Goal: Information Seeking & Learning: Learn about a topic

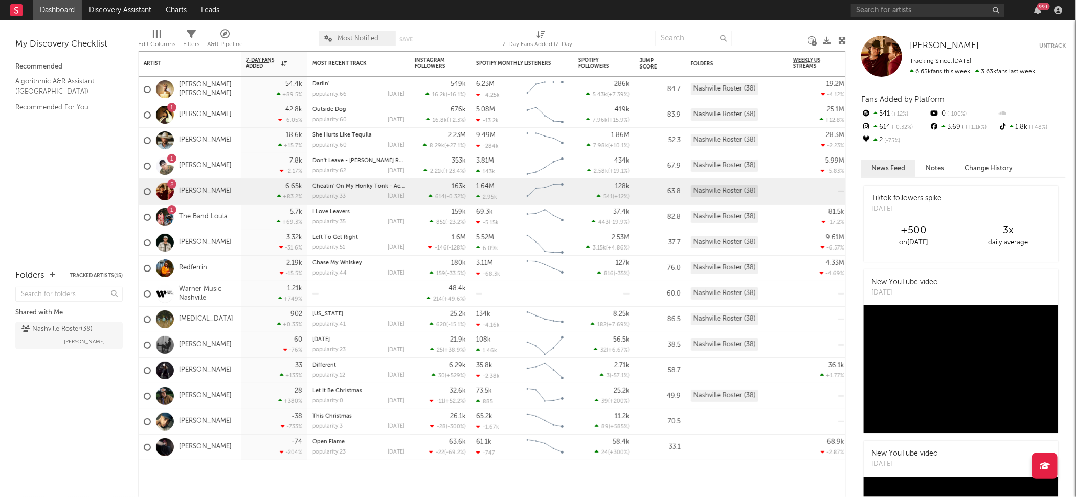
click at [189, 93] on link "[PERSON_NAME] [PERSON_NAME]" at bounding box center [207, 89] width 57 height 17
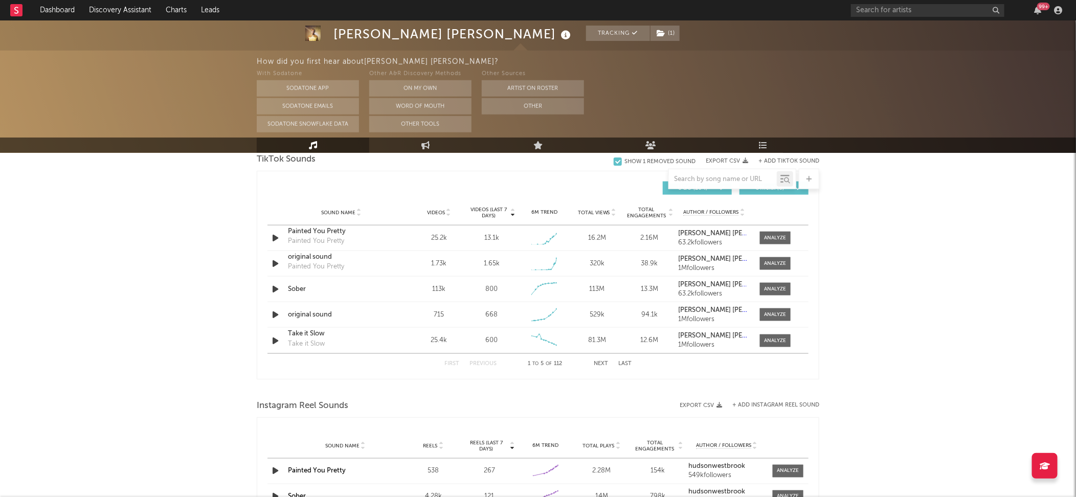
scroll to position [700, 0]
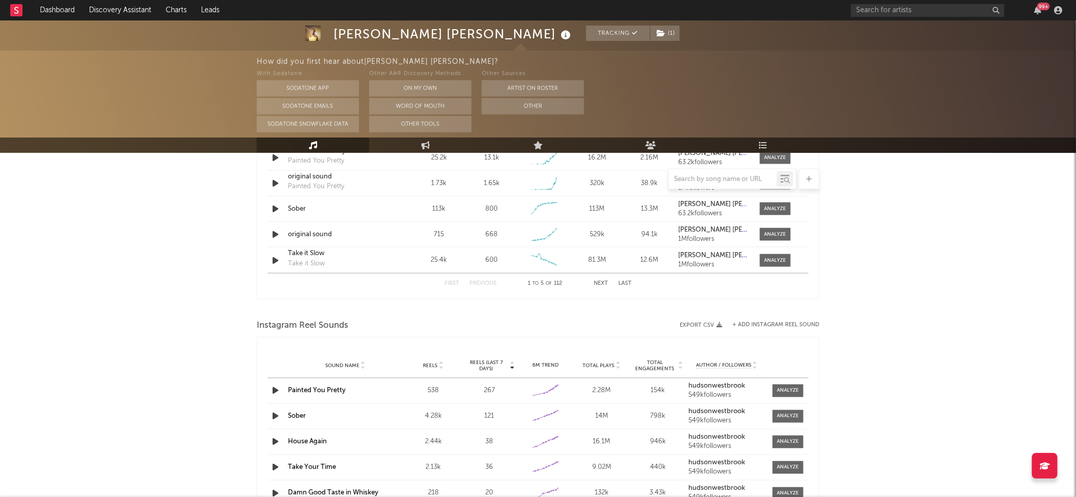
select select "6m"
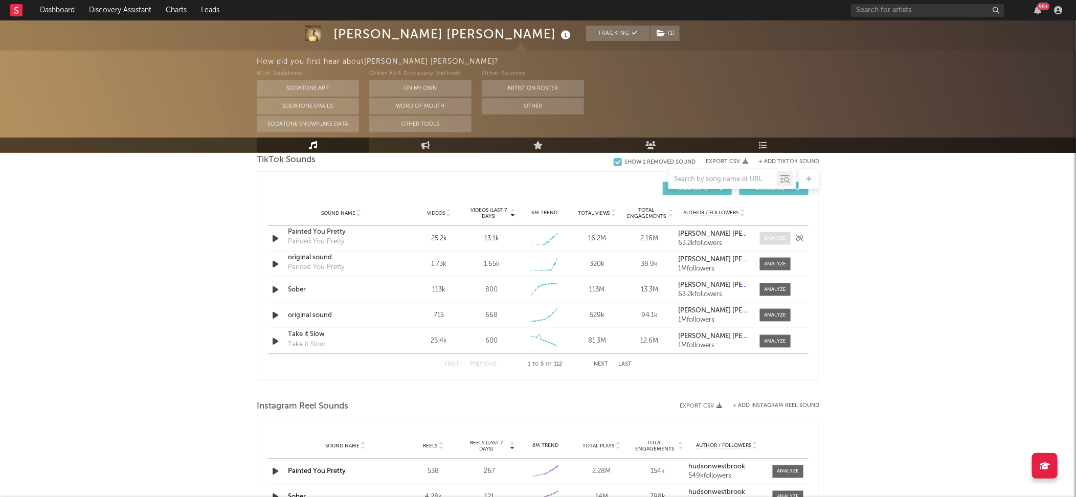
click at [776, 238] on div at bounding box center [775, 239] width 22 height 8
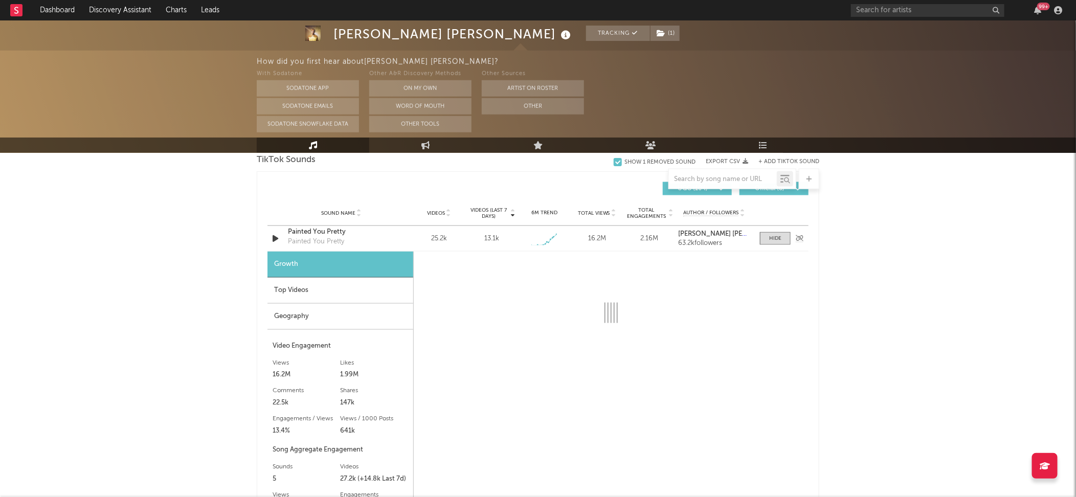
select select "1w"
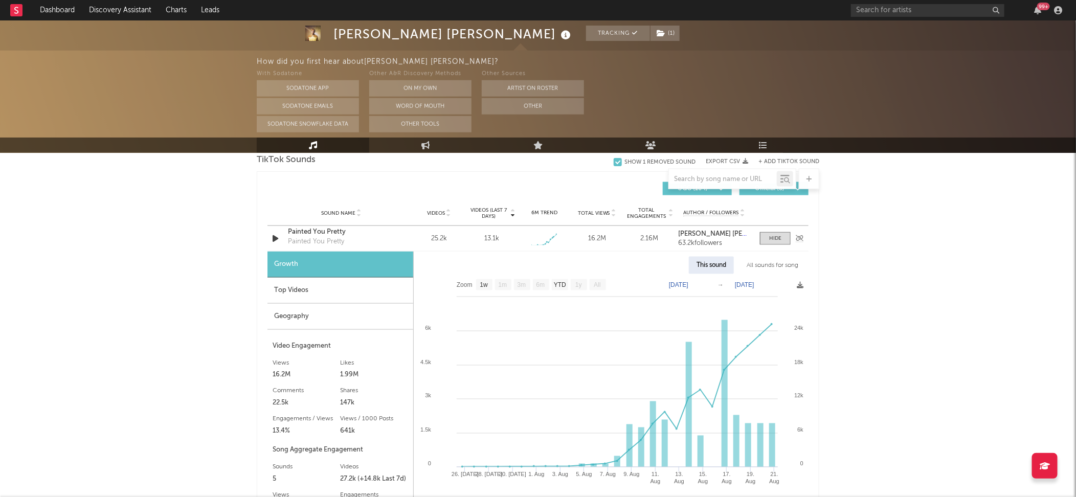
click at [319, 228] on div "Painted You Pretty" at bounding box center [341, 232] width 107 height 10
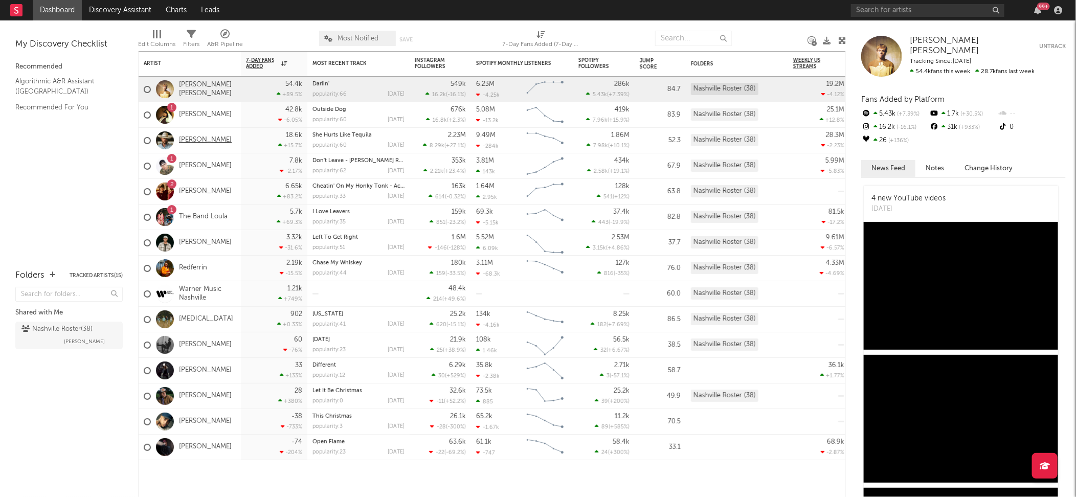
click at [205, 138] on link "[PERSON_NAME]" at bounding box center [205, 140] width 53 height 9
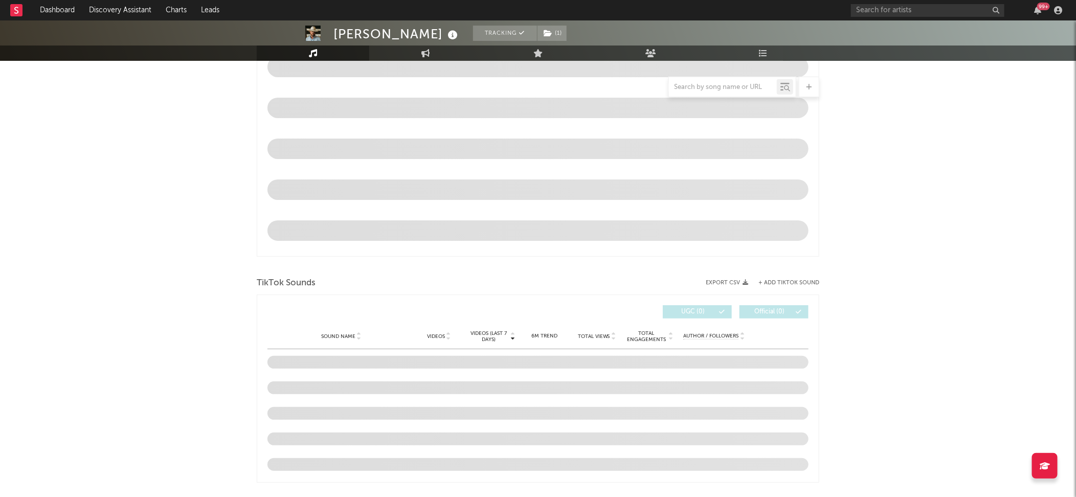
scroll to position [485, 0]
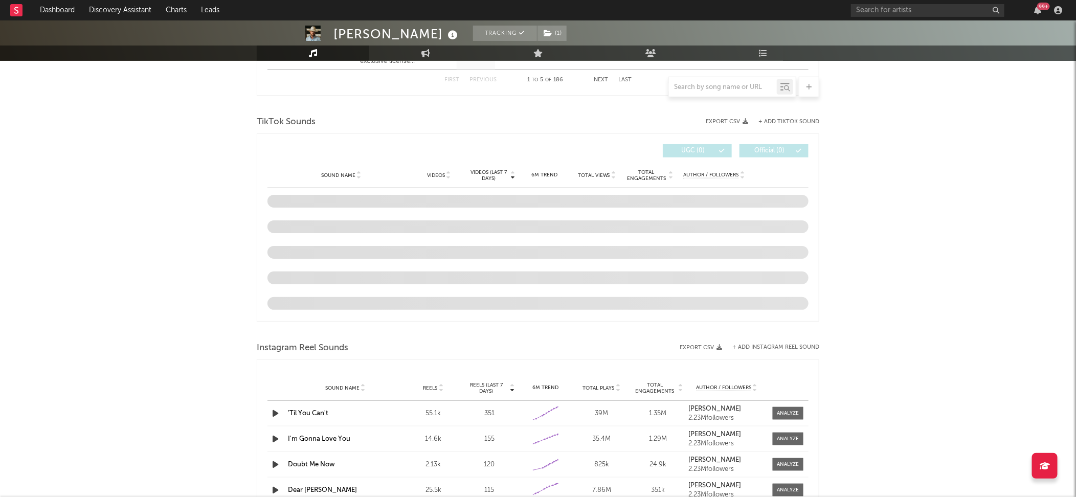
select select "6m"
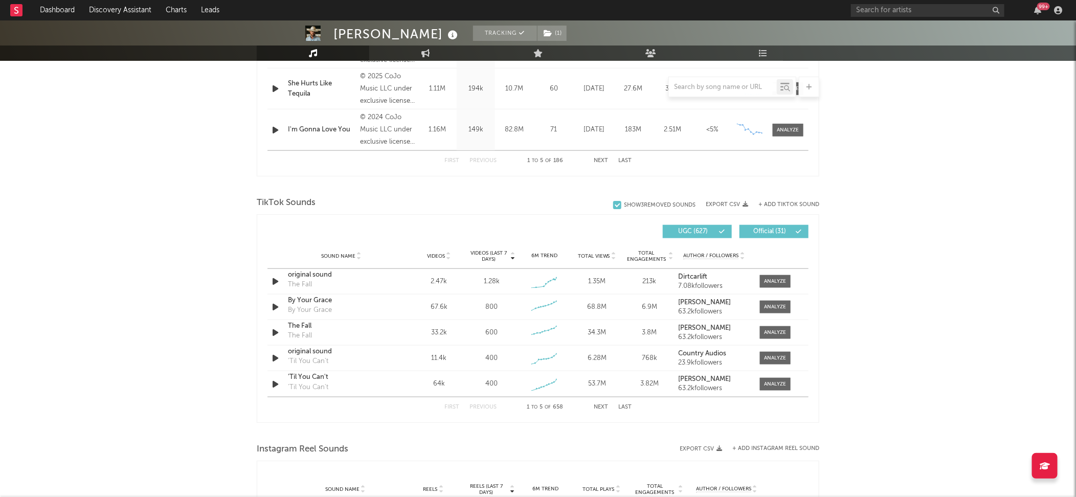
scroll to position [735, 0]
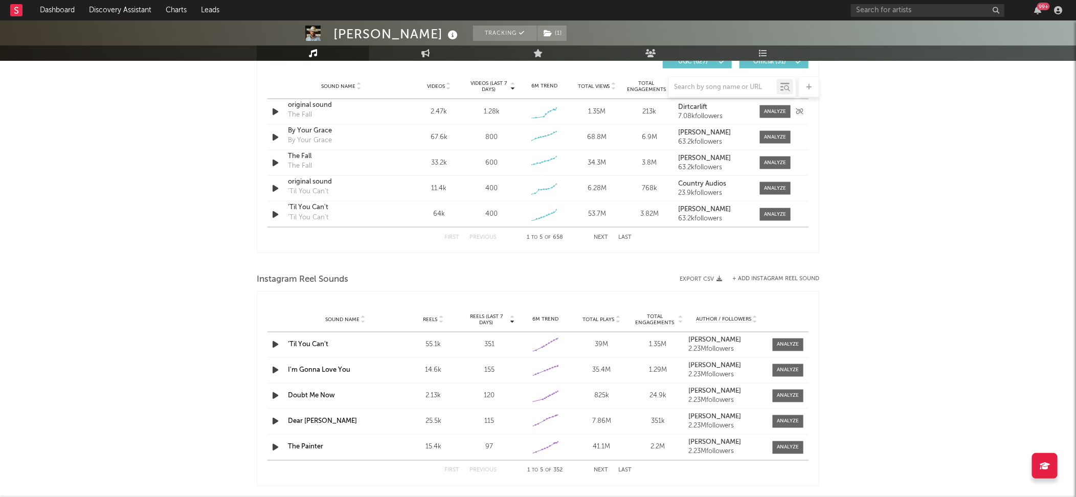
click at [275, 110] on icon "button" at bounding box center [275, 111] width 11 height 13
click at [772, 111] on div at bounding box center [775, 112] width 22 height 8
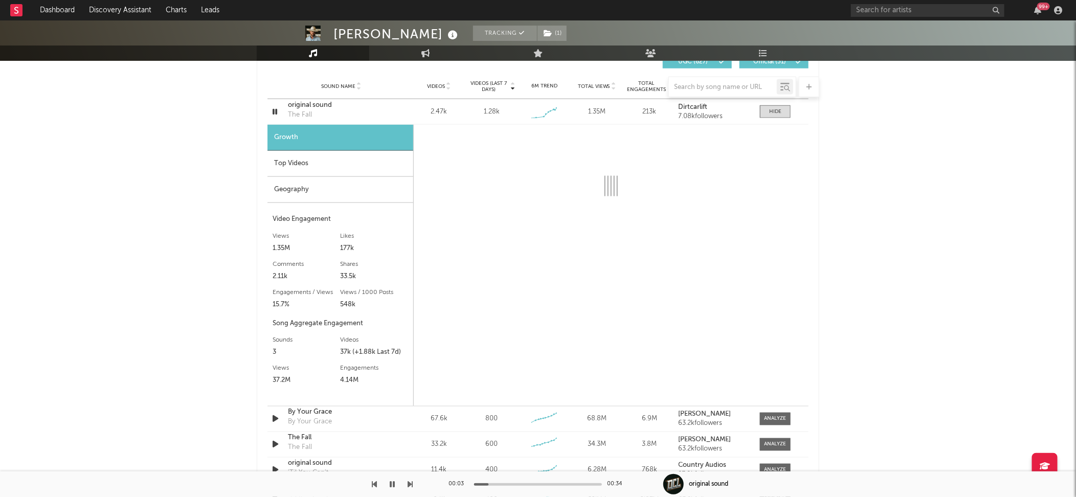
select select "1w"
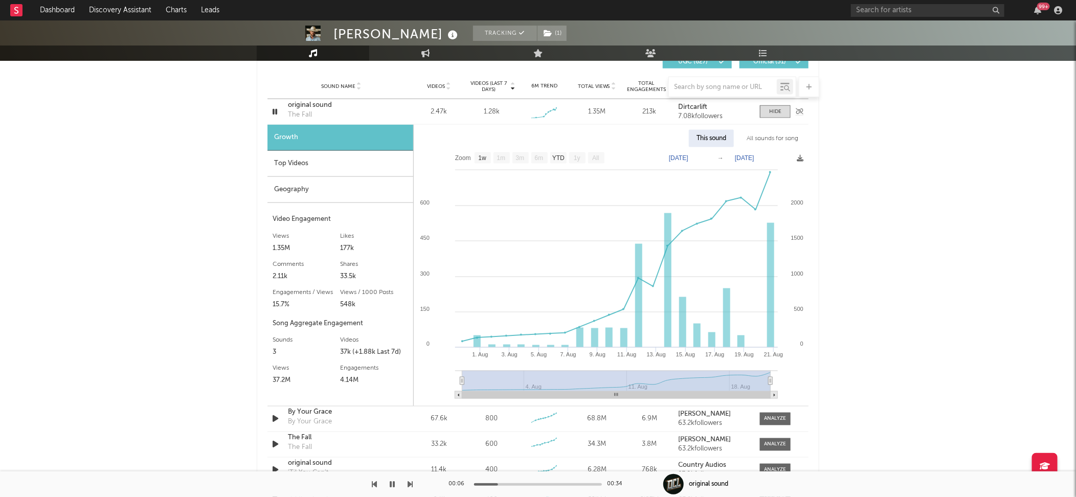
click at [308, 103] on div "original sound" at bounding box center [341, 105] width 107 height 10
click at [277, 111] on icon "button" at bounding box center [275, 111] width 10 height 13
